Goal: Task Accomplishment & Management: Complete application form

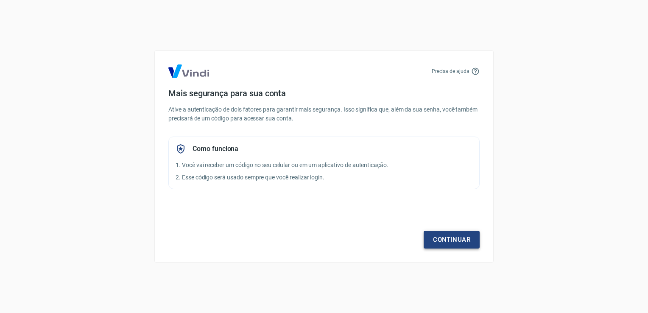
click at [430, 234] on link "Continuar" at bounding box center [452, 240] width 56 height 18
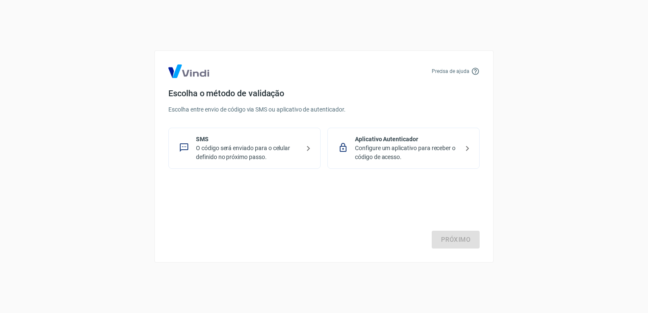
click at [287, 139] on p "SMS" at bounding box center [248, 139] width 104 height 9
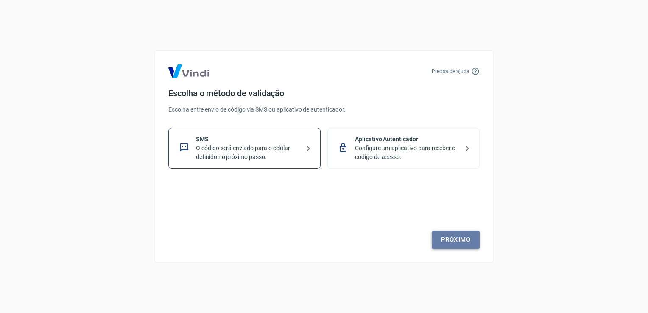
click at [455, 237] on link "Próximo" at bounding box center [456, 240] width 48 height 18
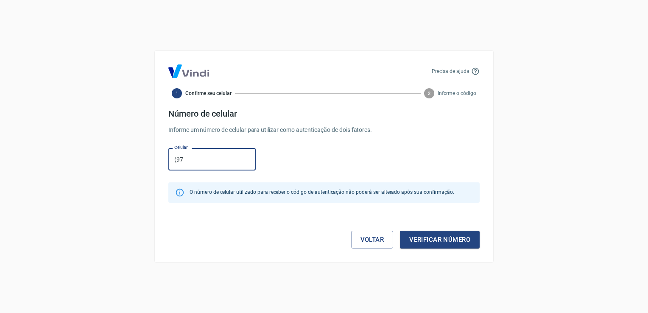
type input "(9"
type input "(11) 97831-8400"
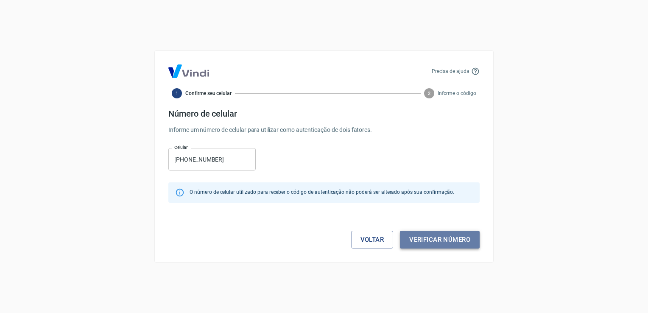
click at [460, 236] on button "Verificar número" at bounding box center [440, 240] width 80 height 18
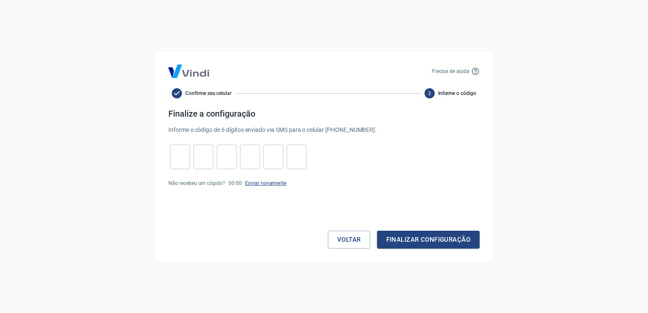
click at [273, 185] on link "Enviar novamente" at bounding box center [265, 183] width 41 height 6
click at [176, 150] on input "tel" at bounding box center [180, 157] width 20 height 18
type input "2"
type input "3"
type input "8"
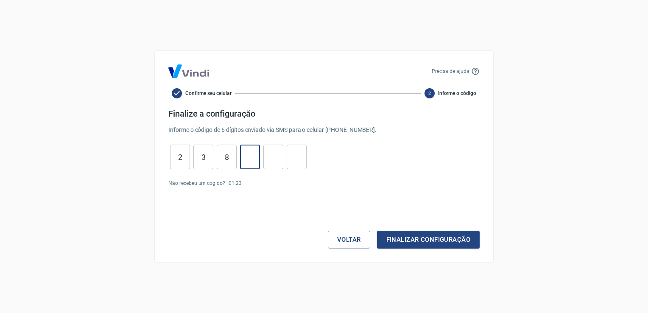
type input "8"
type input "4"
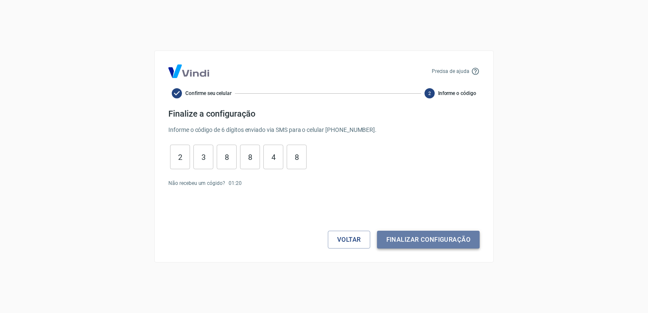
click at [415, 242] on button "Finalizar configuração" at bounding box center [428, 240] width 103 height 18
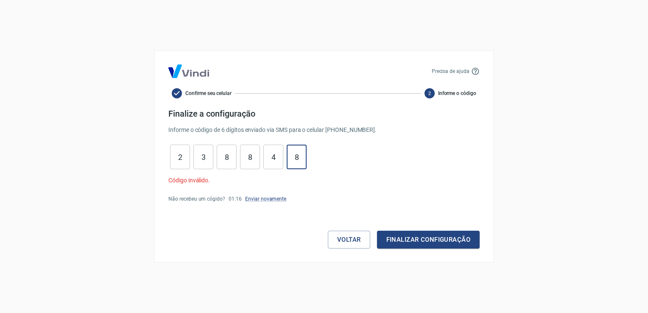
click at [297, 160] on input "8" at bounding box center [297, 157] width 20 height 18
type input "8"
click at [185, 154] on input "2" at bounding box center [180, 157] width 20 height 18
type input "2"
click at [207, 157] on input "3" at bounding box center [203, 157] width 20 height 18
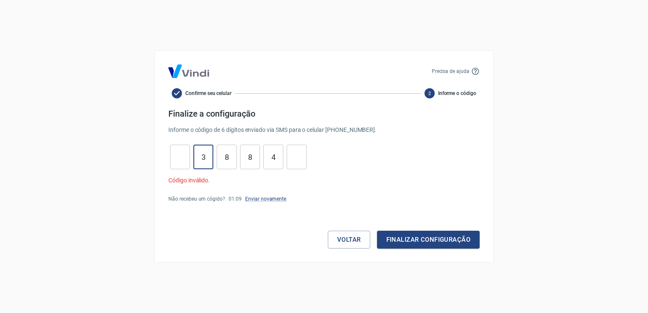
type input "3"
click at [232, 164] on input "8" at bounding box center [227, 157] width 20 height 18
type input "8"
click at [256, 150] on input "8" at bounding box center [250, 157] width 20 height 18
type input "8"
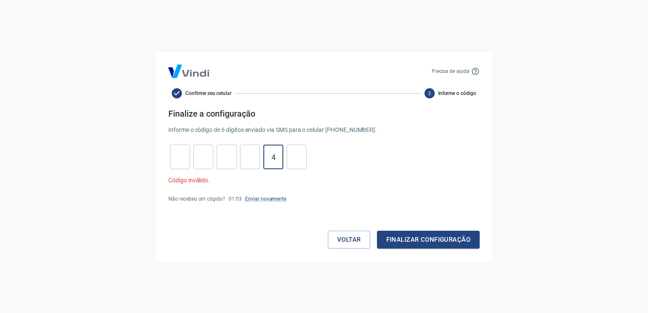
click at [280, 158] on input "4" at bounding box center [273, 157] width 20 height 18
type input "4"
click at [179, 159] on input "tel" at bounding box center [180, 157] width 20 height 18
type input "1"
type input "8"
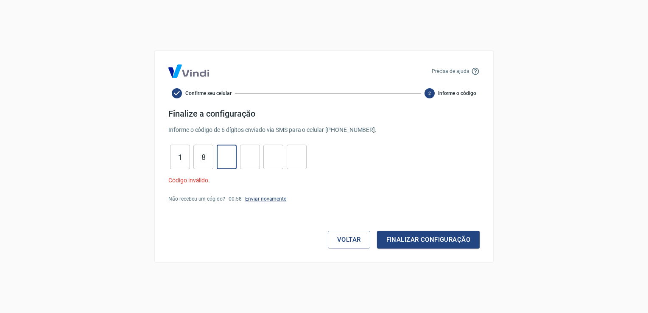
type input "7"
type input "1"
type input "9"
type input "5"
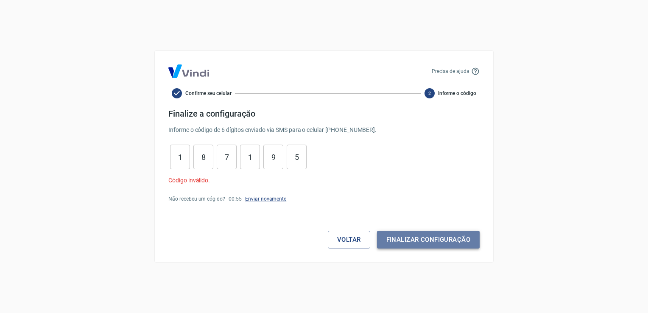
click at [403, 237] on button "Finalizar configuração" at bounding box center [428, 240] width 103 height 18
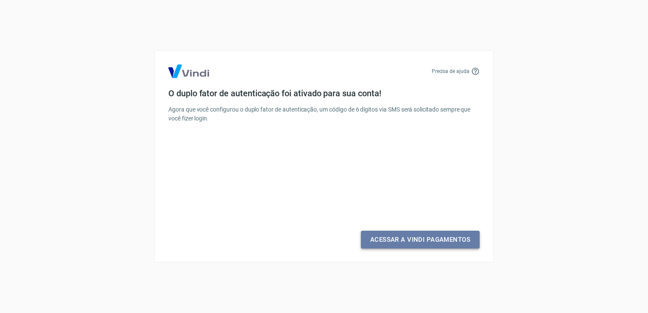
click at [403, 237] on link "Acessar a Vindi Pagamentos" at bounding box center [420, 240] width 119 height 18
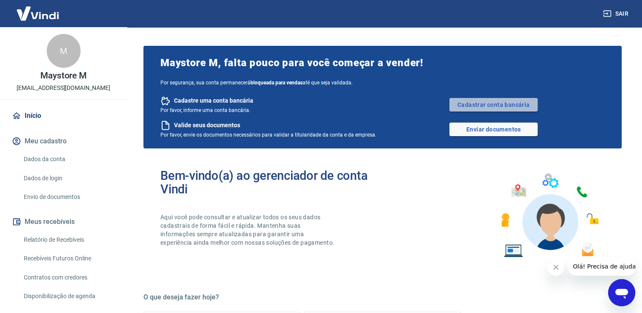
click at [505, 103] on link "Cadastrar conta bancária" at bounding box center [493, 105] width 88 height 14
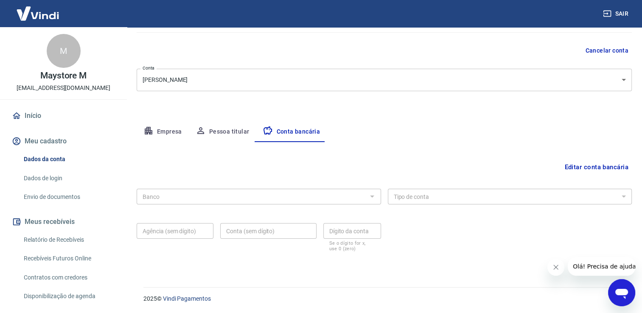
scroll to position [70, 0]
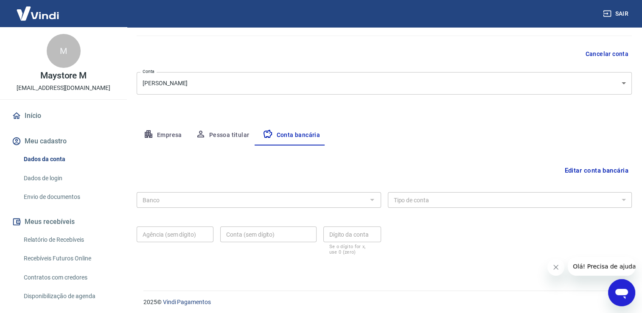
click at [388, 140] on div "Empresa Pessoa titular Conta bancária" at bounding box center [384, 135] width 495 height 20
click at [169, 131] on button "Empresa" at bounding box center [163, 135] width 52 height 20
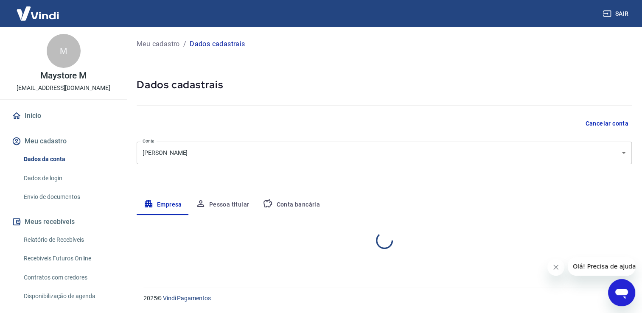
scroll to position [0, 0]
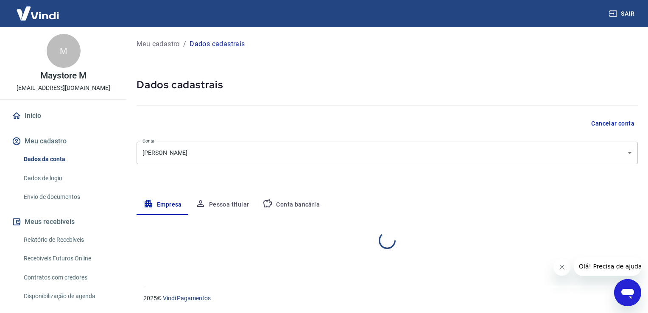
click at [346, 215] on div at bounding box center [387, 240] width 501 height 51
click at [401, 220] on div at bounding box center [387, 240] width 501 height 51
click at [557, 268] on button "Fechar mensagem da empresa" at bounding box center [561, 267] width 17 height 17
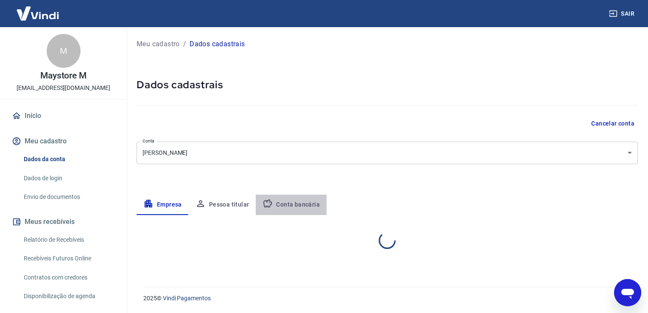
click at [289, 207] on button "Conta bancária" at bounding box center [291, 205] width 71 height 20
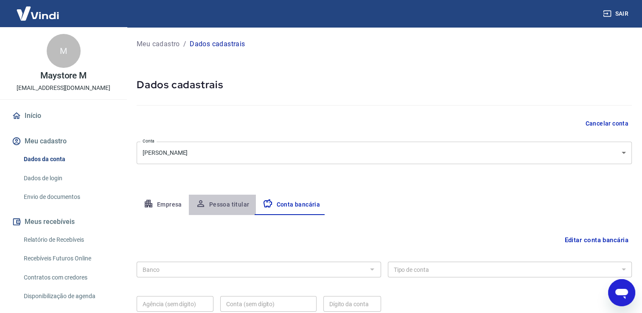
click at [228, 205] on button "Pessoa titular" at bounding box center [222, 205] width 67 height 20
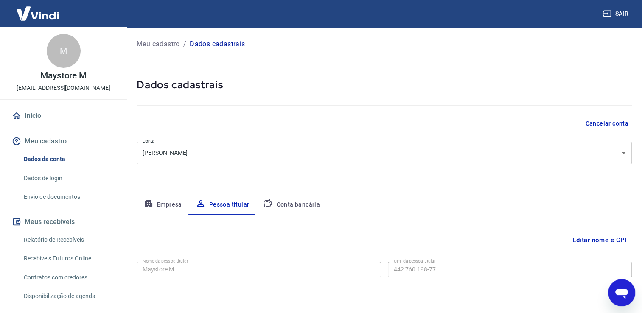
scroll to position [25, 0]
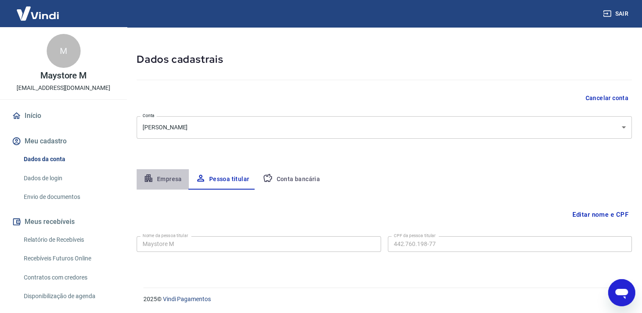
click at [156, 176] on button "Empresa" at bounding box center [163, 179] width 52 height 20
select select "SP"
select select "business"
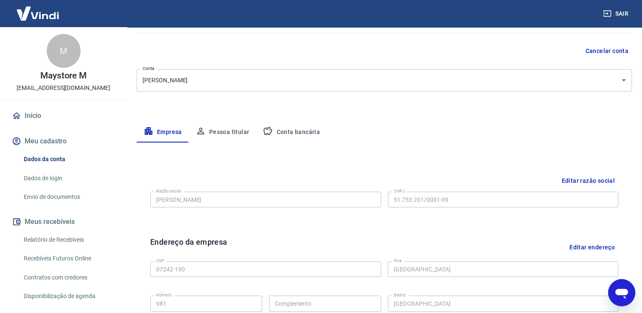
scroll to position [0, 0]
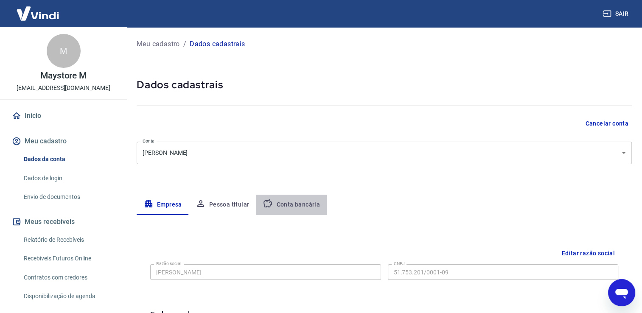
click at [306, 206] on button "Conta bancária" at bounding box center [291, 205] width 71 height 20
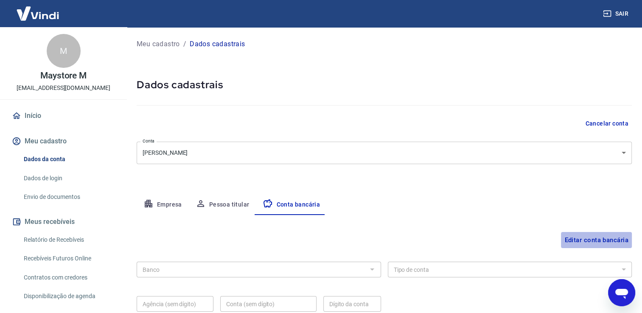
click at [591, 237] on button "Editar conta bancária" at bounding box center [596, 240] width 71 height 16
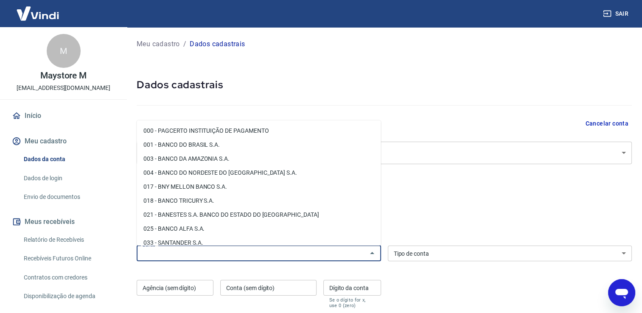
click at [335, 253] on input "Banco" at bounding box center [251, 253] width 225 height 11
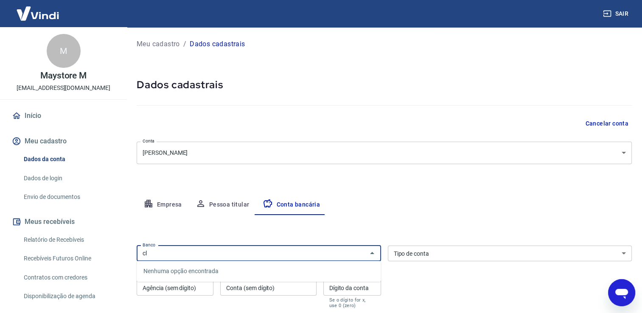
type input "c"
type input "5"
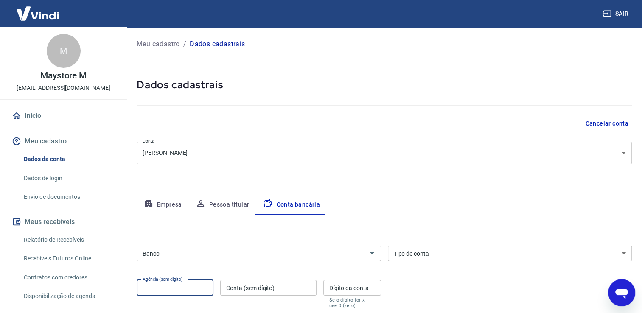
click at [177, 282] on div "Agência (sem dígito) Agência (sem dígito)" at bounding box center [175, 294] width 77 height 28
type input "0001"
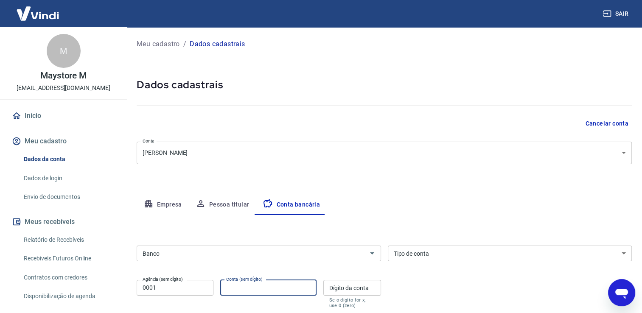
click at [264, 286] on input "Conta (sem dígito)" at bounding box center [268, 288] width 96 height 16
drag, startPoint x: 272, startPoint y: 286, endPoint x: 68, endPoint y: 309, distance: 204.8
click at [68, 309] on div "Sair M Maystore M maaystore.m@gmail.com Início Meu cadastro Dados da conta Dado…" at bounding box center [321, 156] width 642 height 313
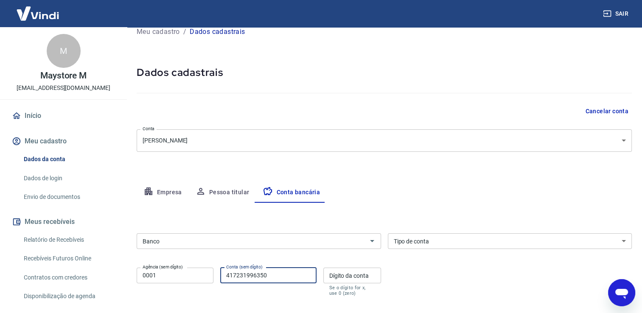
click at [212, 235] on div "Banco" at bounding box center [259, 241] width 244 height 16
type input "417231996350"
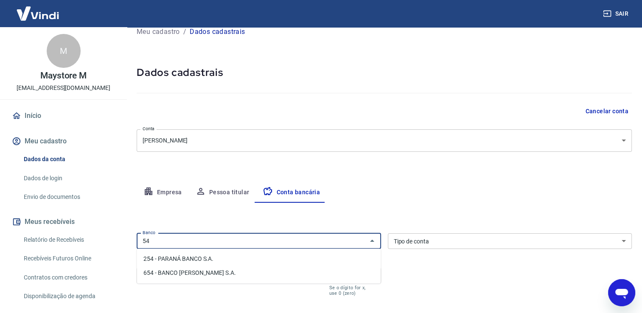
type input "54"
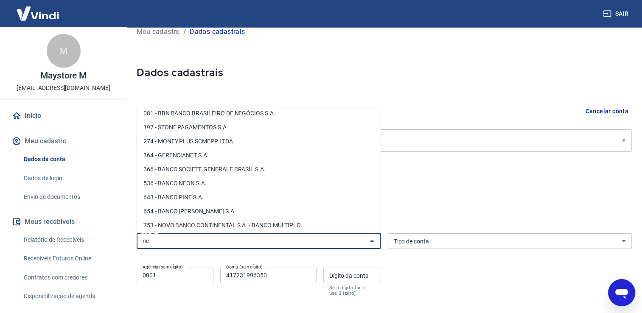
scroll to position [21, 0]
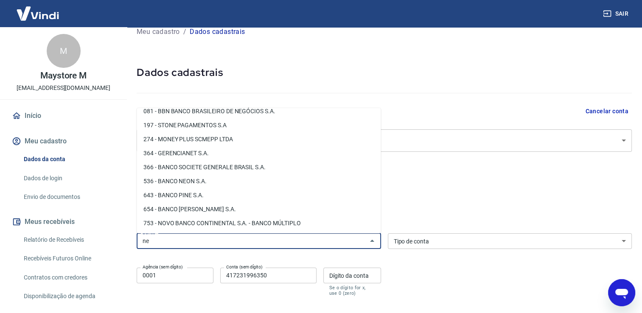
type input "n"
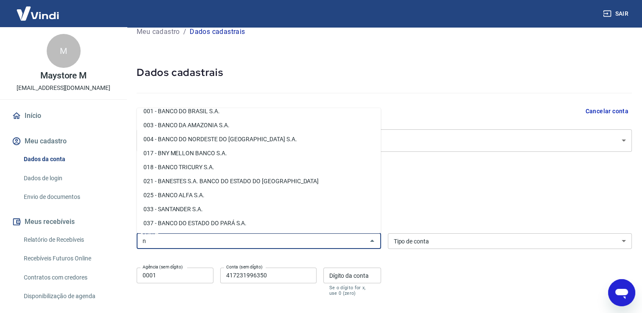
scroll to position [0, 0]
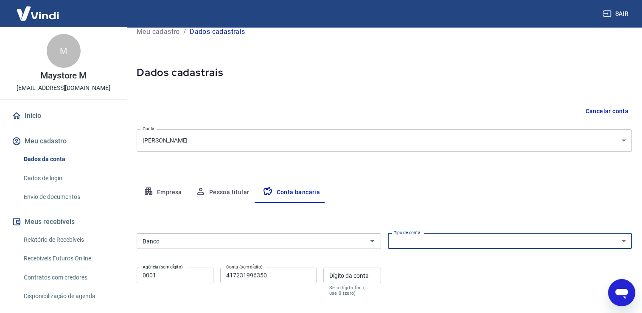
click at [412, 242] on select "Conta Corrente Conta Poupança" at bounding box center [510, 241] width 244 height 16
select select "1"
click at [388, 233] on select "Conta Corrente Conta Poupança" at bounding box center [510, 241] width 244 height 16
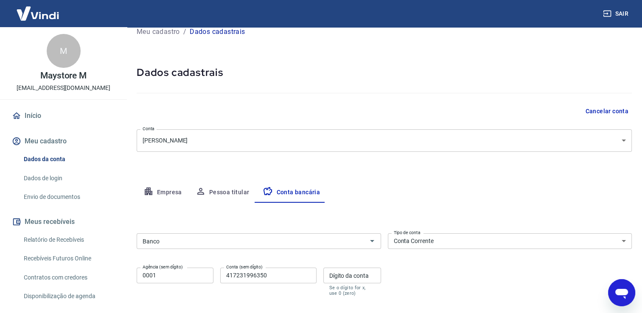
click at [414, 265] on div "Banco Banco Tipo de conta Conta Corrente Conta Poupança Tipo de conta Agência (…" at bounding box center [384, 264] width 495 height 68
click at [271, 238] on input "Banco" at bounding box center [251, 241] width 225 height 11
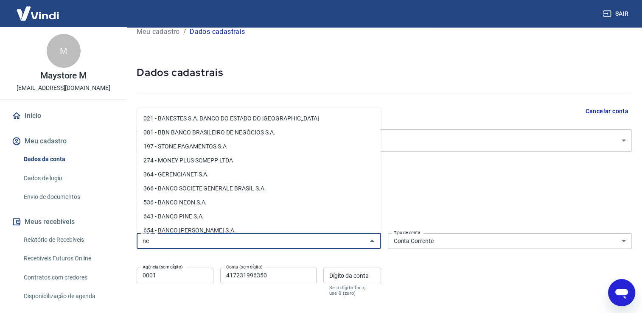
type input "n"
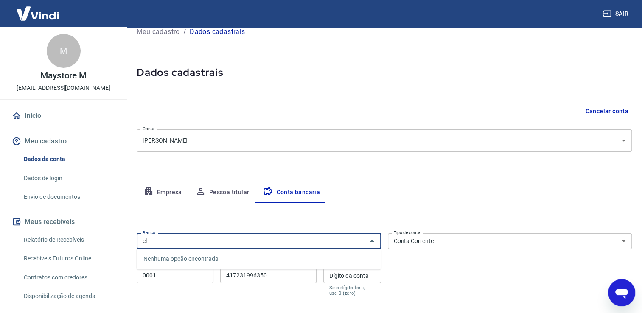
type input "c"
click at [197, 252] on li "536 - BANCO NEON S.A." at bounding box center [259, 259] width 244 height 14
type input "536 - BANCO NEON S.A."
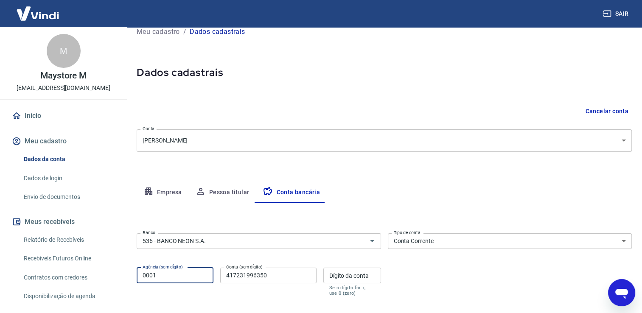
click at [165, 271] on input "0001" at bounding box center [175, 276] width 77 height 16
type input "0655"
drag, startPoint x: 278, startPoint y: 277, endPoint x: 185, endPoint y: 280, distance: 92.5
click at [185, 280] on div "Agência (sem dígito) 0655 Agência (sem dígito) Conta (sem dígito) 417231996350 …" at bounding box center [259, 280] width 244 height 33
type input "72"
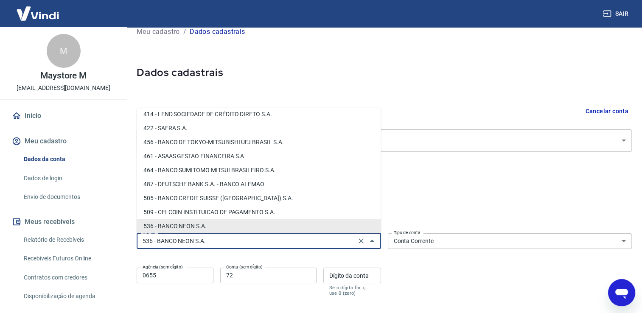
drag, startPoint x: 215, startPoint y: 242, endPoint x: 54, endPoint y: 238, distance: 160.3
click at [54, 238] on div "Sair M Maystore M maaystore.m@gmail.com Início Meu cadastro Dados da conta Dado…" at bounding box center [321, 144] width 642 height 313
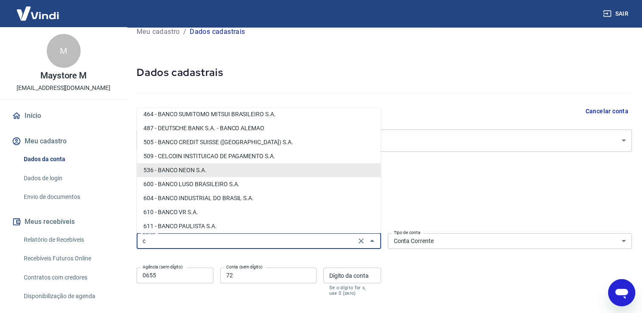
scroll to position [923, 0]
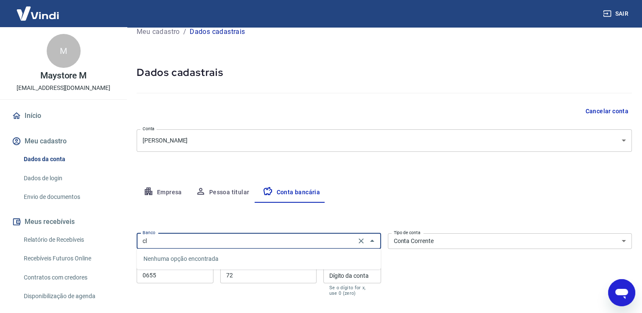
type input "c"
click at [229, 257] on li "536 - BANCO NEON S.A." at bounding box center [259, 259] width 244 height 14
type input "536 - BANCO NEON S.A."
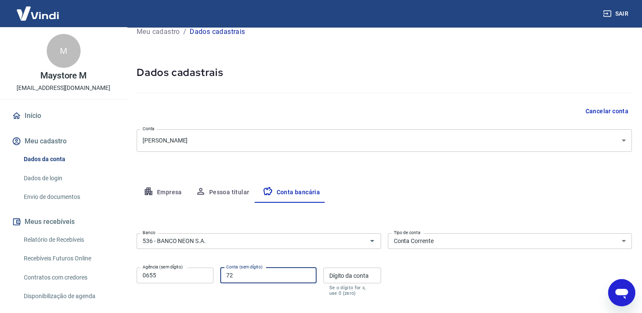
click at [259, 276] on input "72" at bounding box center [268, 276] width 96 height 16
type input "7229424"
click at [356, 272] on input "Dígito da conta" at bounding box center [352, 276] width 58 height 16
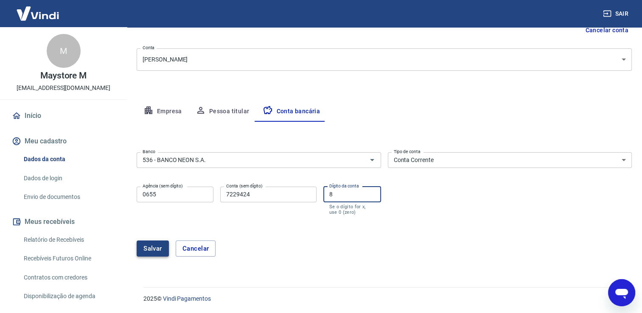
type input "8"
click at [154, 247] on button "Salvar" at bounding box center [153, 248] width 32 height 16
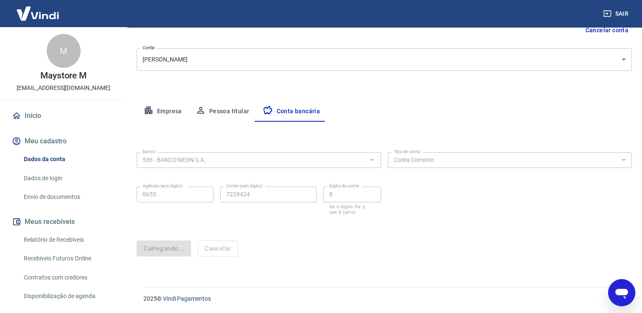
scroll to position [0, 0]
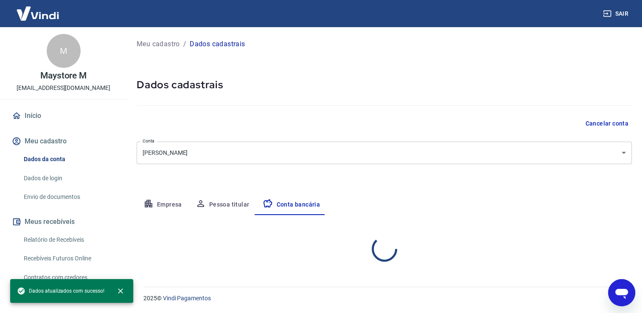
select select "1"
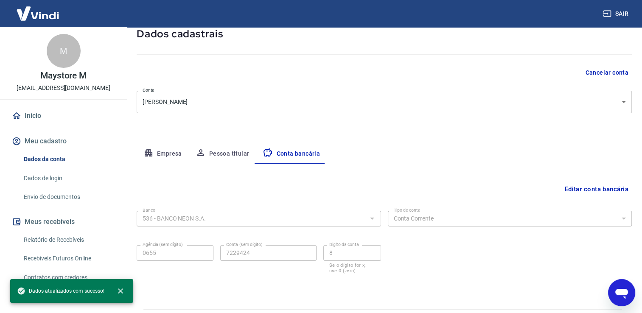
scroll to position [73, 0]
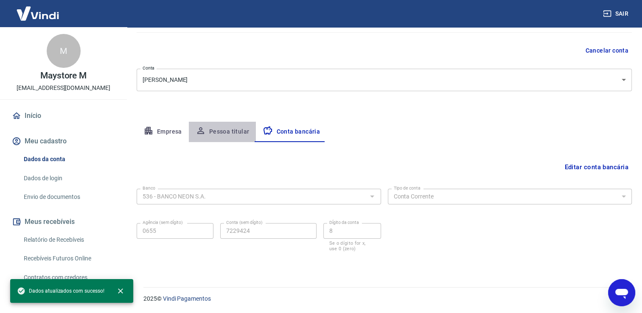
click at [220, 130] on button "Pessoa titular" at bounding box center [222, 132] width 67 height 20
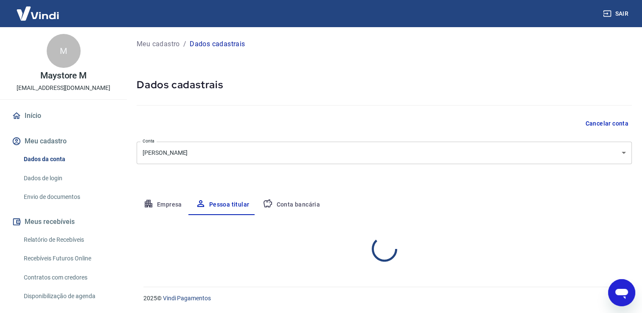
scroll to position [0, 0]
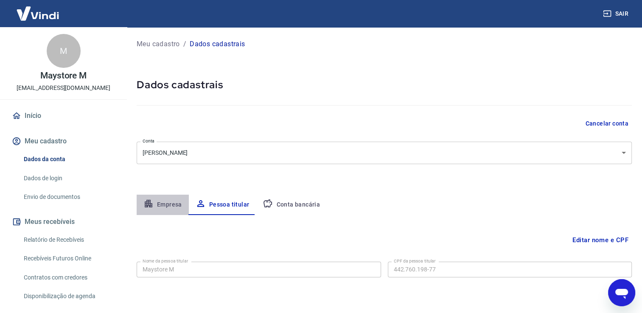
click at [170, 207] on button "Empresa" at bounding box center [163, 205] width 52 height 20
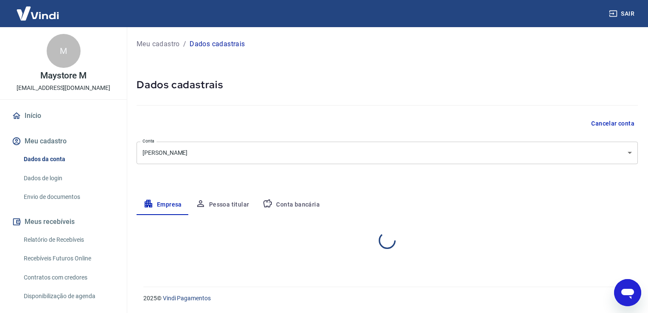
select select "SP"
select select "business"
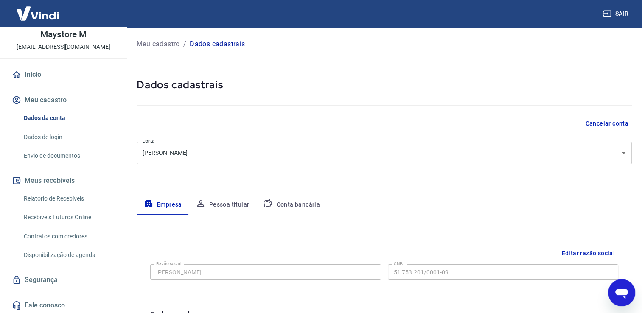
scroll to position [42, 0]
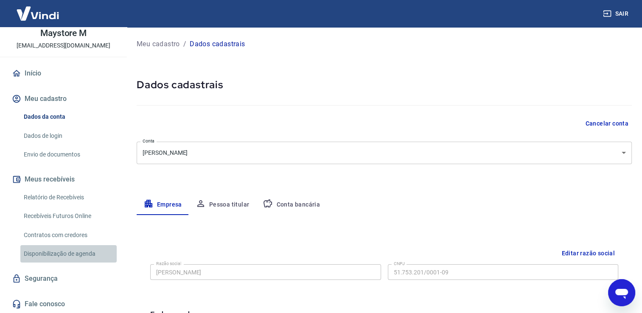
click at [82, 259] on link "Disponibilização de agenda" at bounding box center [68, 253] width 96 height 17
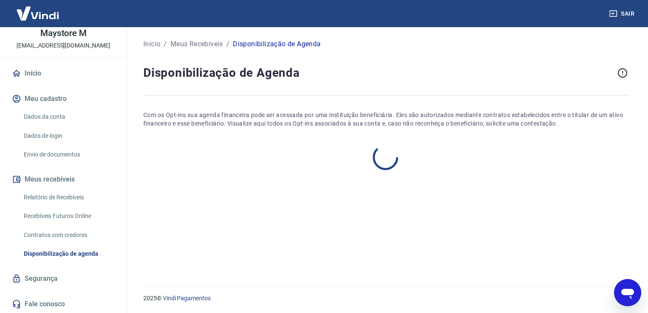
click at [154, 43] on p "Início" at bounding box center [151, 44] width 17 height 10
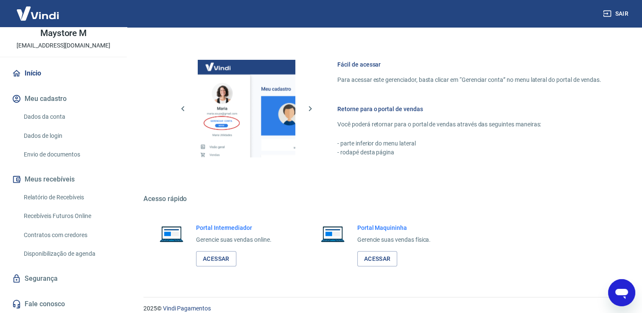
scroll to position [444, 0]
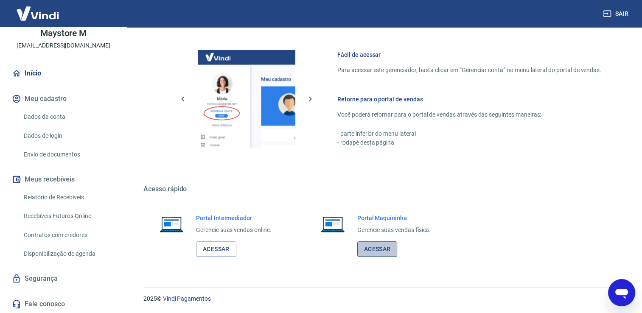
click at [373, 245] on link "Acessar" at bounding box center [377, 249] width 40 height 16
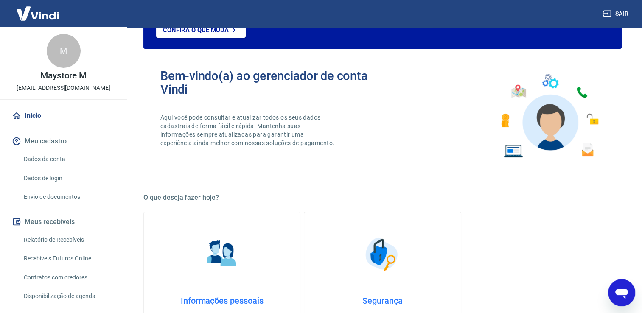
scroll to position [0, 0]
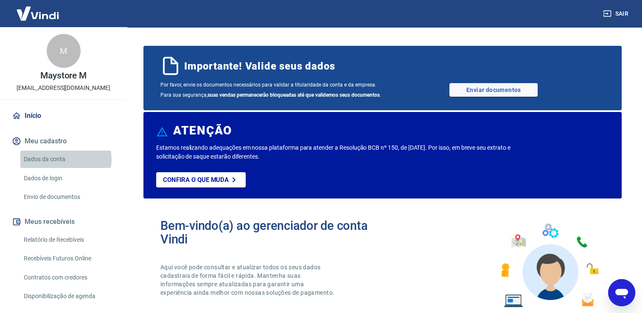
click at [64, 159] on link "Dados da conta" at bounding box center [68, 159] width 96 height 17
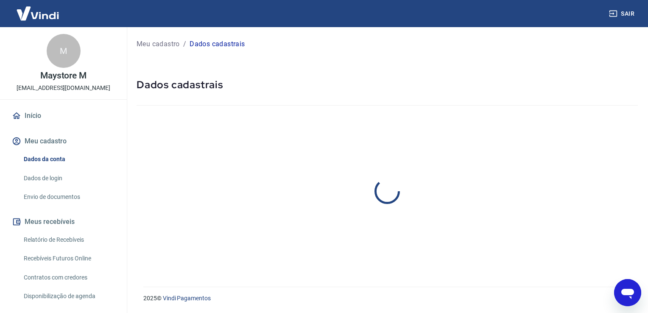
select select "SP"
select select "business"
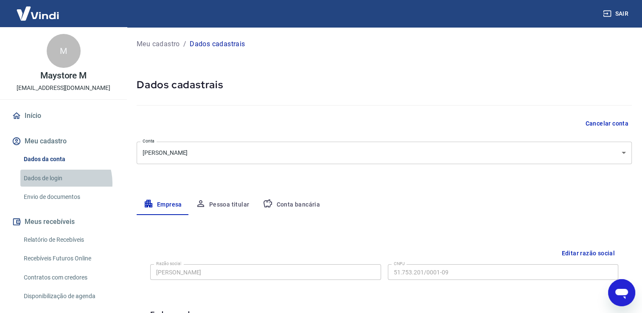
click at [58, 183] on link "Dados de login" at bounding box center [68, 178] width 96 height 17
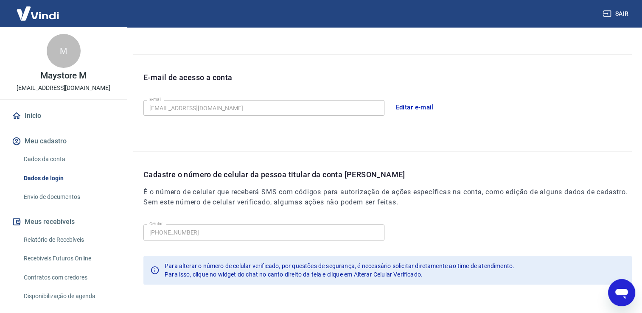
scroll to position [229, 0]
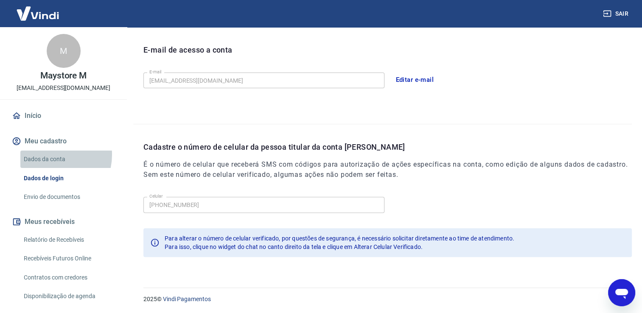
click at [49, 155] on link "Dados da conta" at bounding box center [68, 159] width 96 height 17
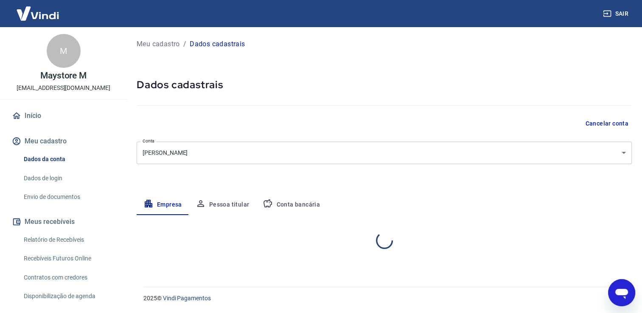
select select "SP"
select select "business"
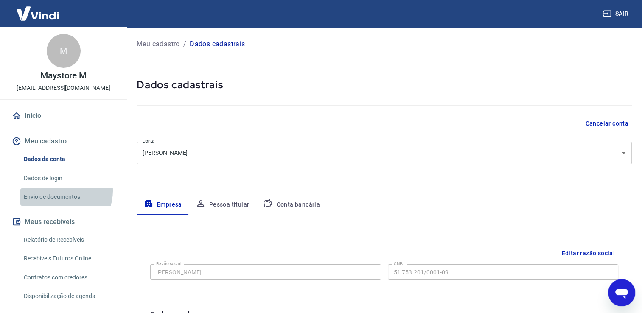
click at [61, 191] on link "Envio de documentos" at bounding box center [68, 196] width 96 height 17
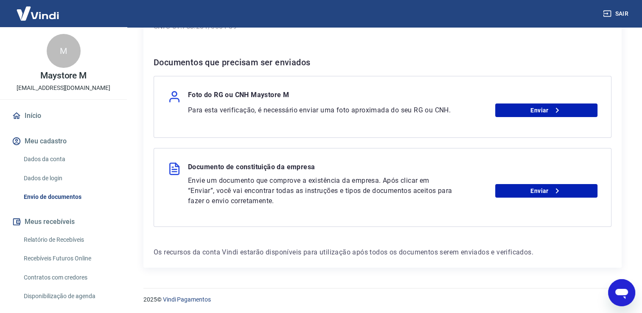
scroll to position [151, 0]
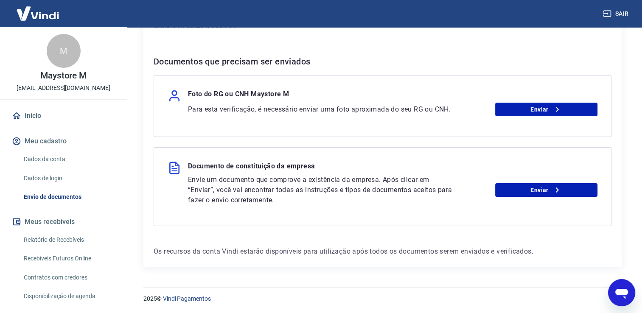
click at [288, 103] on div "Para esta verificação, é necessário enviar uma foto aproximada do seu RG ou CNH…" at bounding box center [392, 110] width 409 height 14
click at [536, 113] on link "Enviar" at bounding box center [546, 110] width 102 height 14
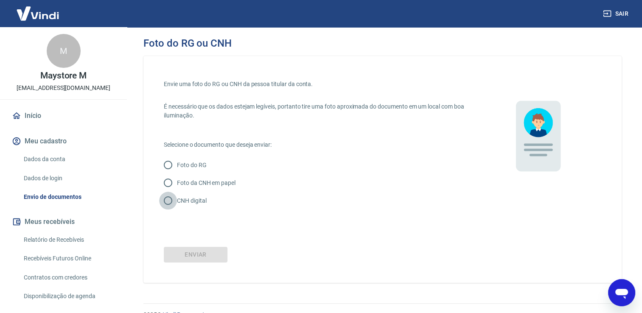
click at [163, 194] on input "CNH digital" at bounding box center [168, 201] width 18 height 18
radio input "true"
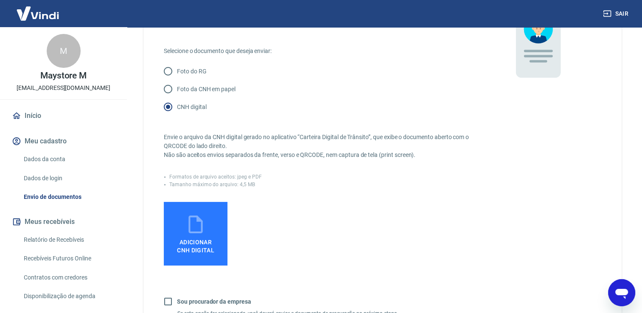
scroll to position [111, 0]
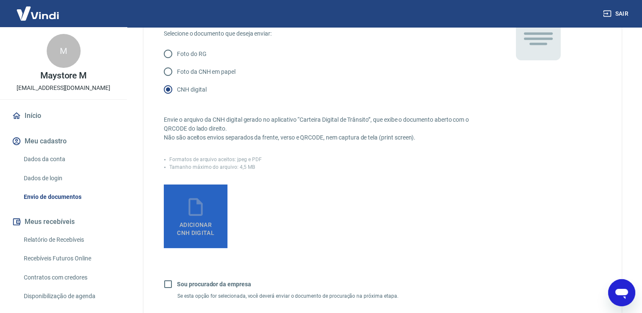
click at [198, 219] on span "Adicionar CNH Digital" at bounding box center [195, 227] width 44 height 19
click at [0, 0] on input "Adicionar CNH Digital" at bounding box center [0, 0] width 0 height 0
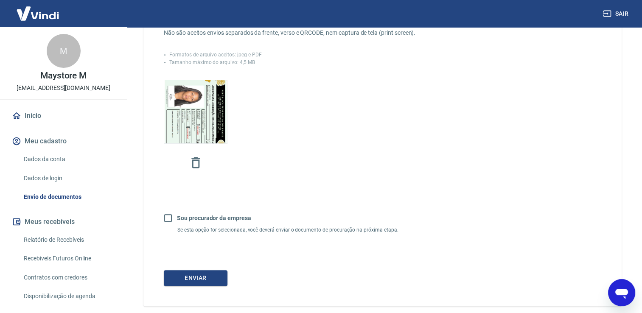
scroll to position [217, 0]
click at [196, 272] on button "Enviar" at bounding box center [196, 277] width 64 height 16
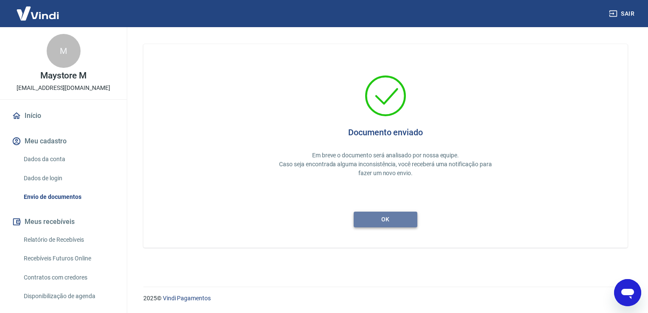
click at [395, 220] on button "ok" at bounding box center [386, 220] width 64 height 16
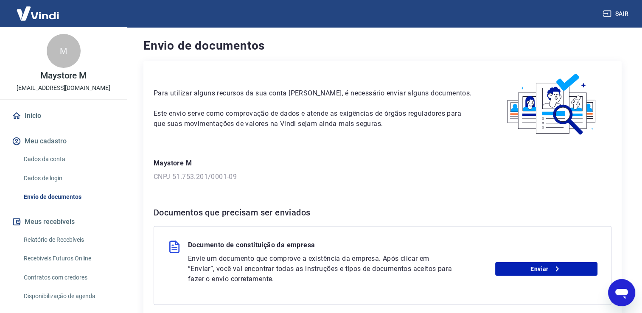
click at [324, 190] on div "Para utilizar alguns recursos da sua conta Vindi, é necessário enviar alguns do…" at bounding box center [382, 203] width 478 height 285
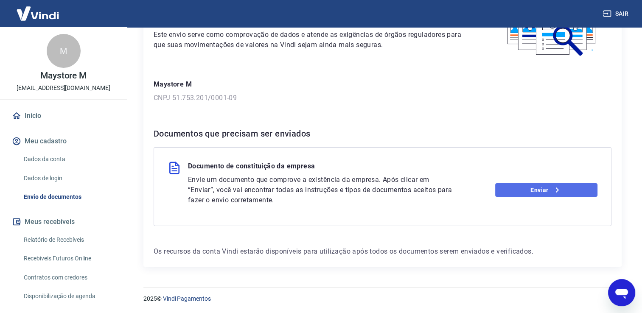
click at [552, 188] on icon at bounding box center [557, 190] width 10 height 10
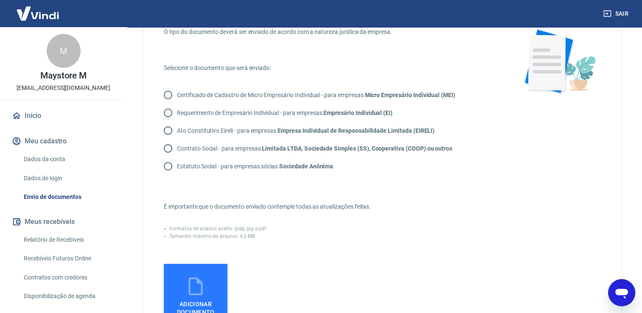
scroll to position [57, 0]
click at [167, 112] on input "Requerimento de Empresário Individual - para empresas Empresário Individual (EI)" at bounding box center [168, 113] width 18 height 18
radio input "true"
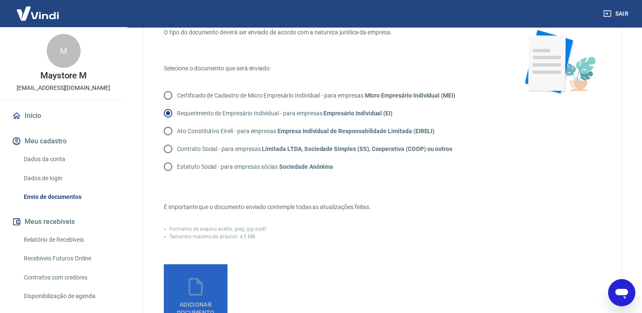
click at [201, 271] on label "Adicionar documento" at bounding box center [196, 296] width 64 height 64
click at [0, 0] on input "Adicionar documento" at bounding box center [0, 0] width 0 height 0
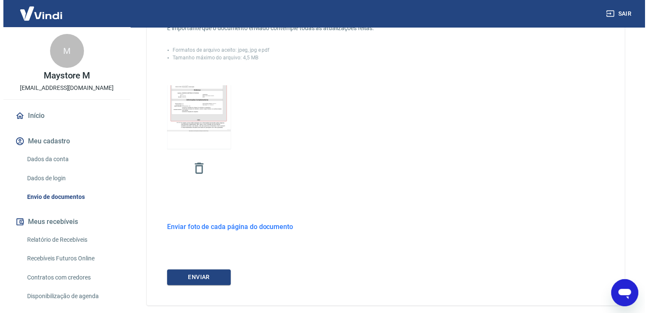
scroll to position [265, 0]
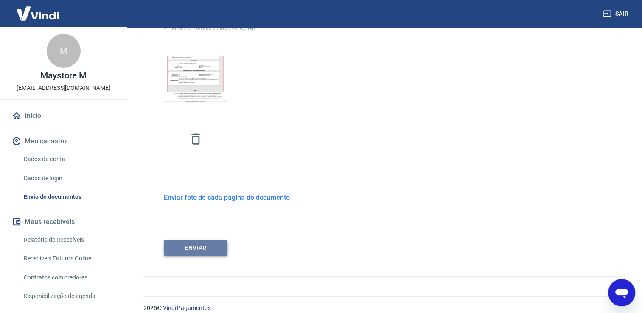
click at [207, 248] on button "ENVIAR" at bounding box center [196, 248] width 64 height 16
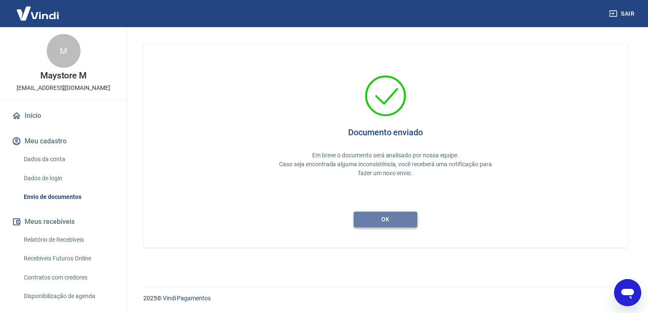
click at [383, 218] on button "ok" at bounding box center [386, 220] width 64 height 16
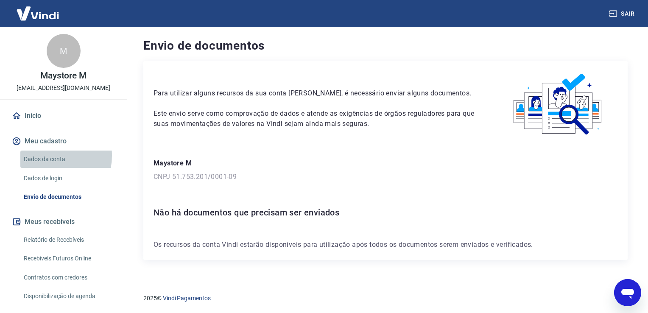
click at [45, 156] on link "Dados da conta" at bounding box center [68, 159] width 96 height 17
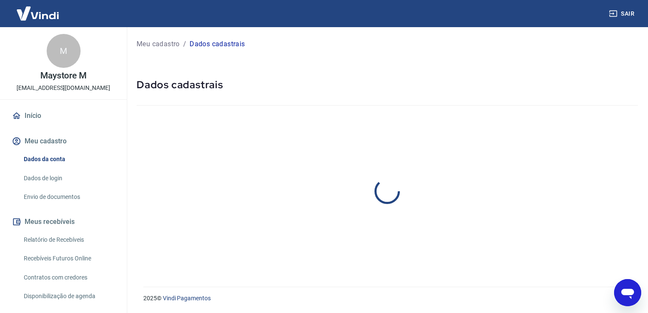
select select "SP"
select select "business"
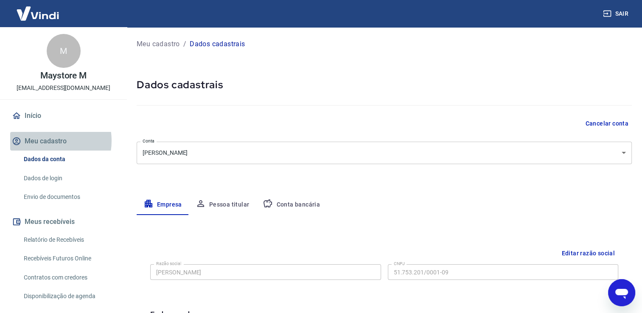
click at [46, 141] on button "Meu cadastro" at bounding box center [63, 141] width 106 height 19
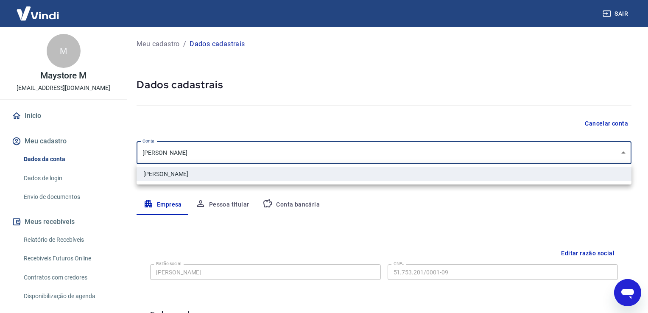
click at [334, 147] on body "Sair M Maystore M [EMAIL_ADDRESS][DOMAIN_NAME] Início Meu cadastro Dados da con…" at bounding box center [324, 156] width 648 height 313
click at [334, 147] on div at bounding box center [324, 156] width 648 height 313
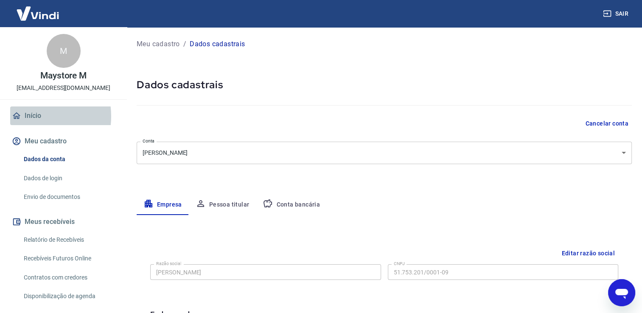
click at [28, 116] on link "Início" at bounding box center [63, 115] width 106 height 19
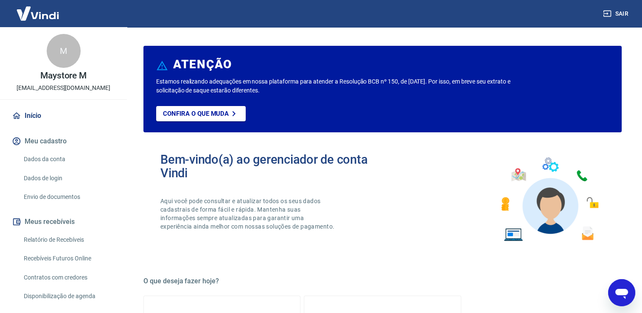
scroll to position [42, 0]
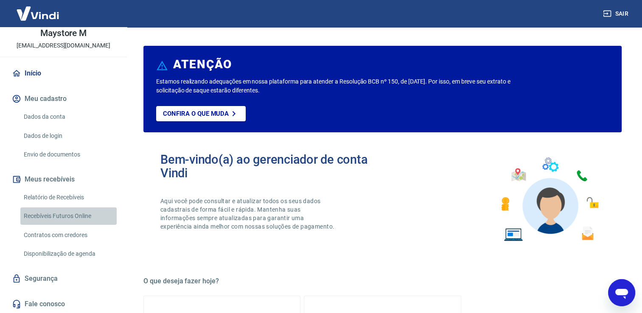
click at [71, 218] on link "Recebíveis Futuros Online" at bounding box center [68, 215] width 96 height 17
